Goal: Check status: Check status

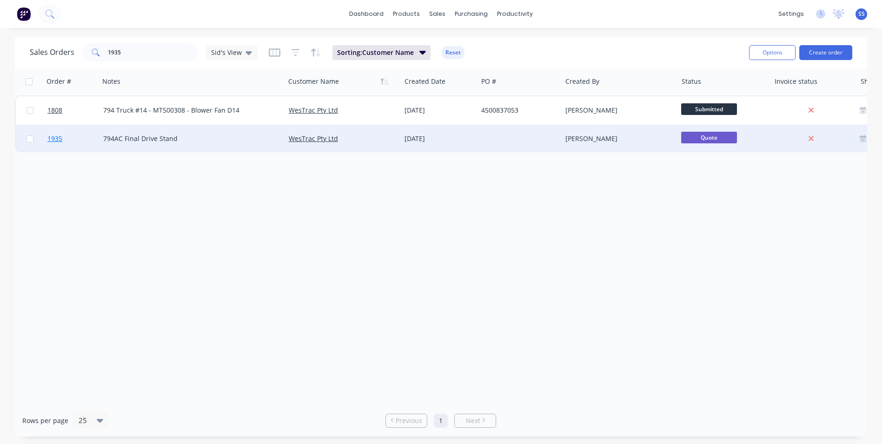
click at [58, 140] on span "1935" at bounding box center [54, 138] width 15 height 9
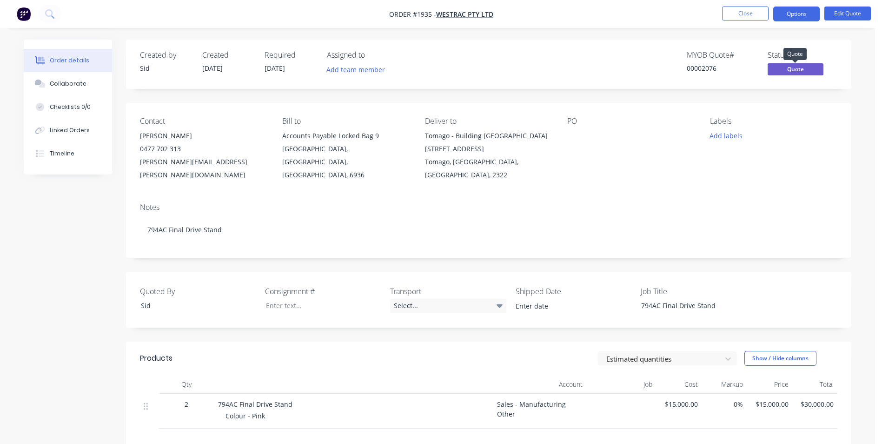
click at [813, 70] on span "Quote" at bounding box center [796, 69] width 56 height 12
click at [799, 67] on span "Quote" at bounding box center [796, 69] width 56 height 12
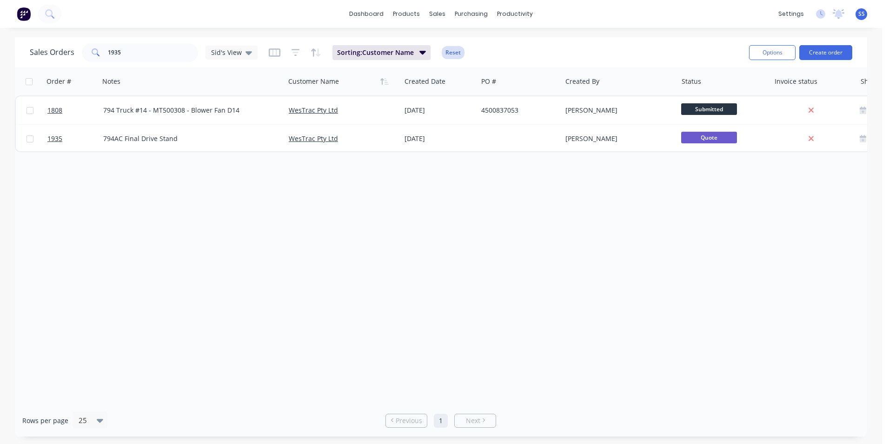
click at [459, 52] on button "Reset" at bounding box center [453, 52] width 23 height 13
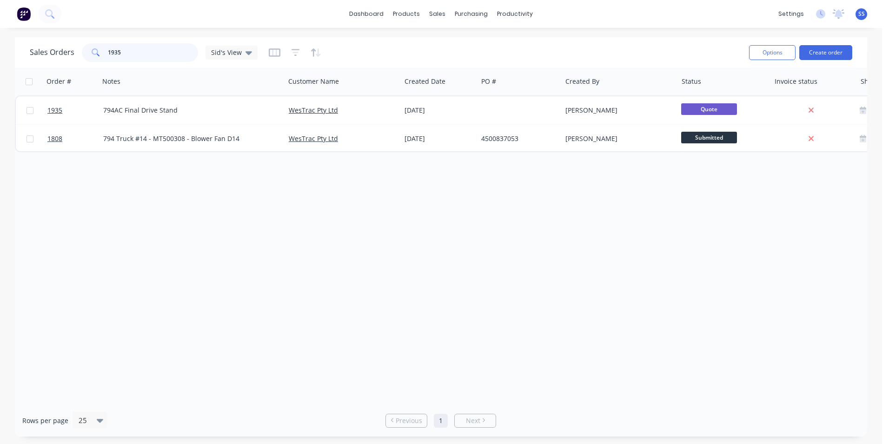
drag, startPoint x: 150, startPoint y: 49, endPoint x: 69, endPoint y: 49, distance: 80.9
click at [69, 49] on div "Sales Orders 1935 Sid's View" at bounding box center [144, 52] width 228 height 19
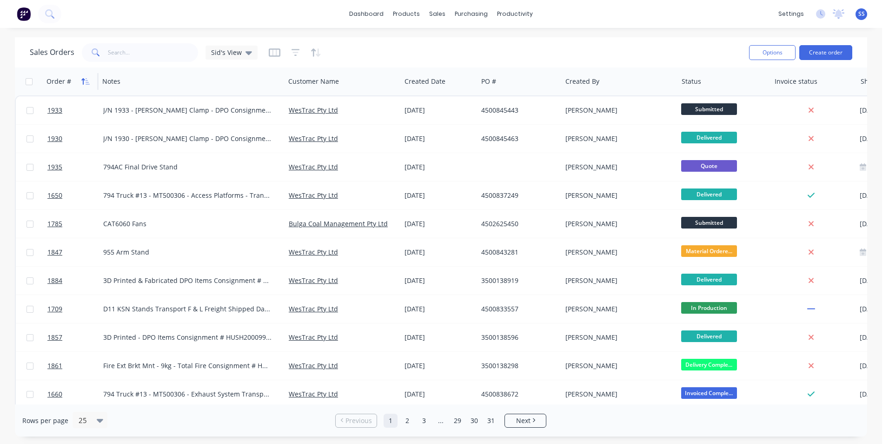
click at [83, 82] on icon "button" at bounding box center [82, 81] width 3 height 7
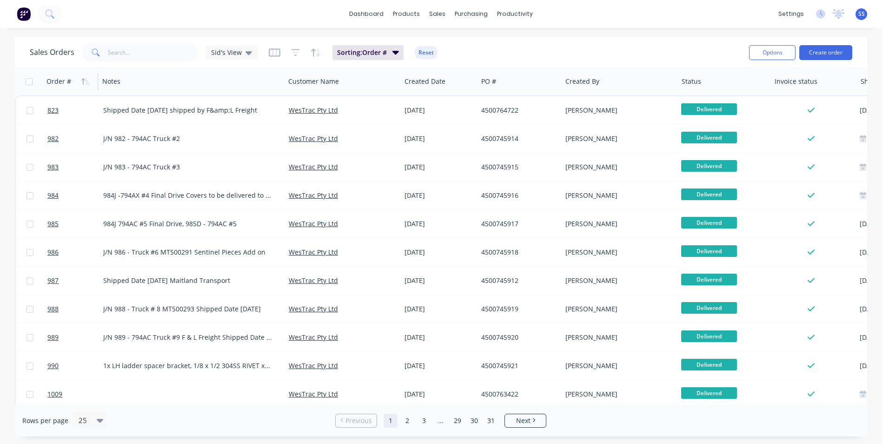
click at [84, 82] on icon "button" at bounding box center [85, 81] width 8 height 7
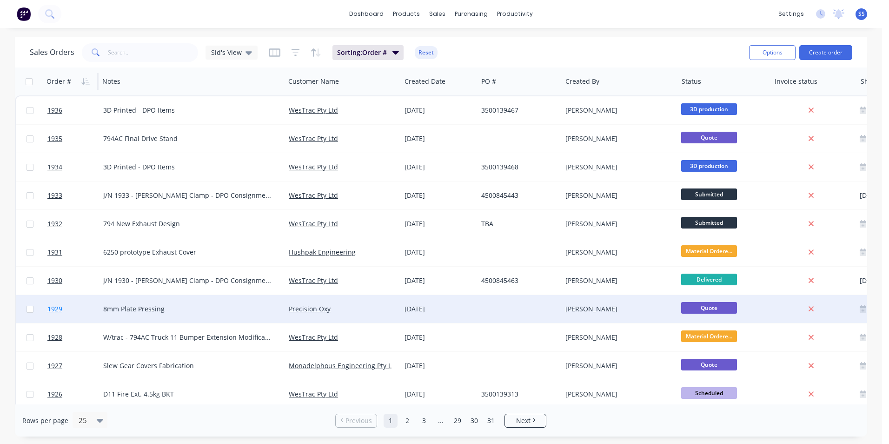
click at [60, 307] on span "1929" at bounding box center [54, 308] width 15 height 9
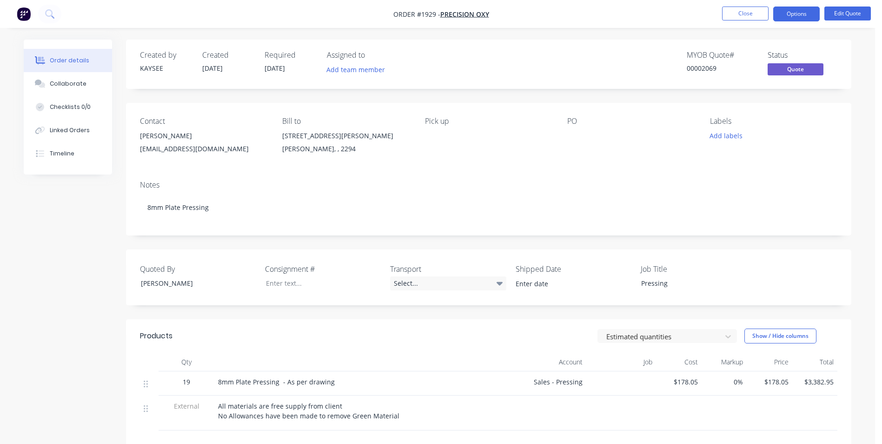
click at [33, 234] on div "Created by KAYSEE Created [DATE] Required [DATE] Assigned to Add team member MY…" at bounding box center [438, 318] width 828 height 556
